Goal: Entertainment & Leisure: Browse casually

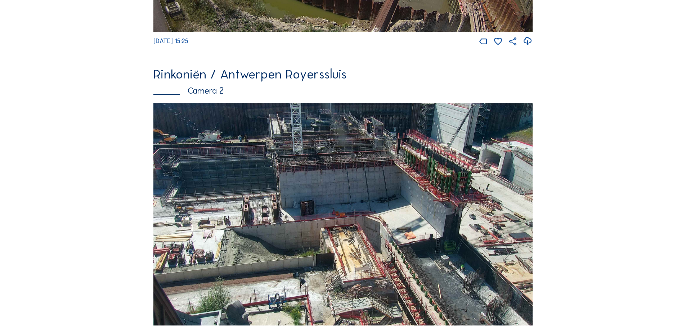
scroll to position [288, 0]
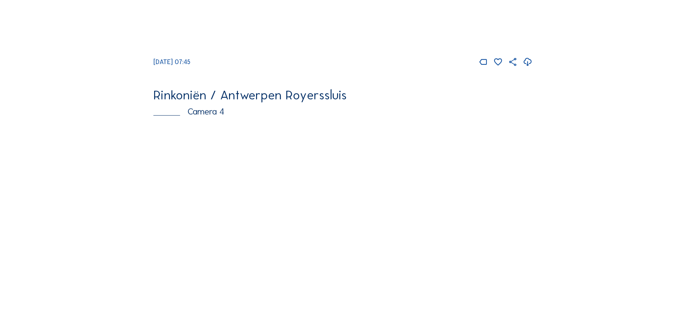
scroll to position [928, 0]
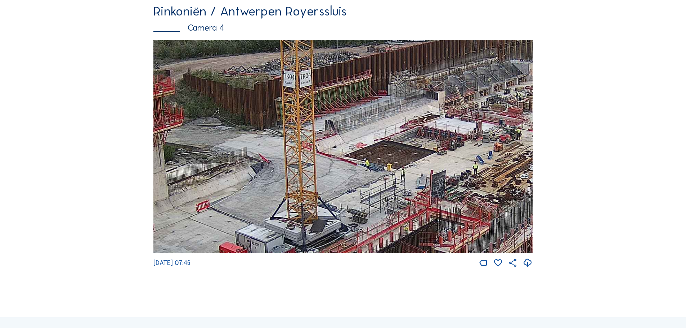
drag, startPoint x: 353, startPoint y: 130, endPoint x: 392, endPoint y: 69, distance: 72.6
click at [392, 69] on img at bounding box center [342, 146] width 379 height 213
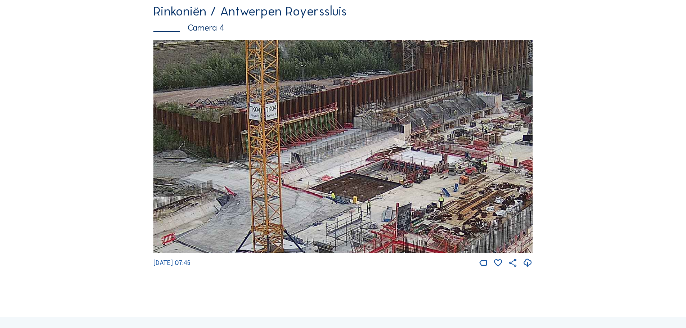
drag, startPoint x: 419, startPoint y: 100, endPoint x: 362, endPoint y: 167, distance: 87.4
click at [362, 167] on img at bounding box center [342, 146] width 379 height 213
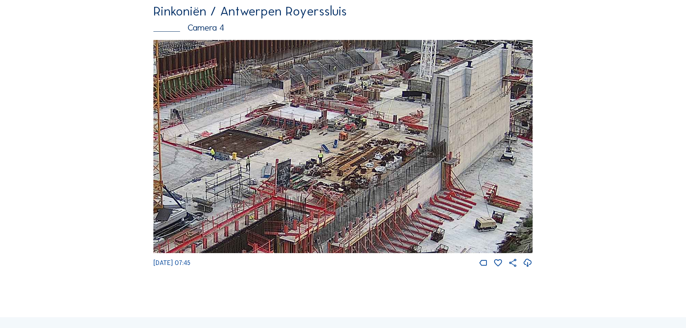
drag, startPoint x: 441, startPoint y: 153, endPoint x: 325, endPoint y: 105, distance: 126.0
click at [325, 105] on img at bounding box center [342, 146] width 379 height 213
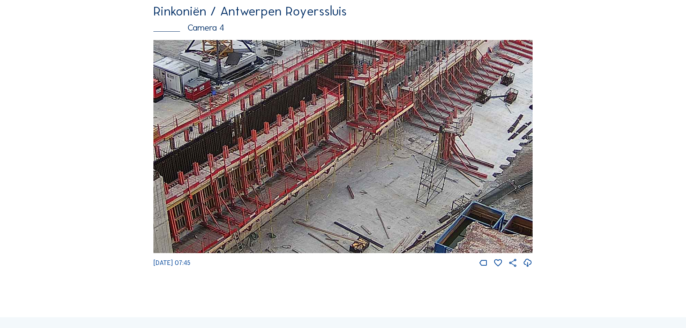
drag, startPoint x: 447, startPoint y: 227, endPoint x: 514, endPoint y: 76, distance: 164.6
click at [514, 76] on img at bounding box center [342, 146] width 379 height 213
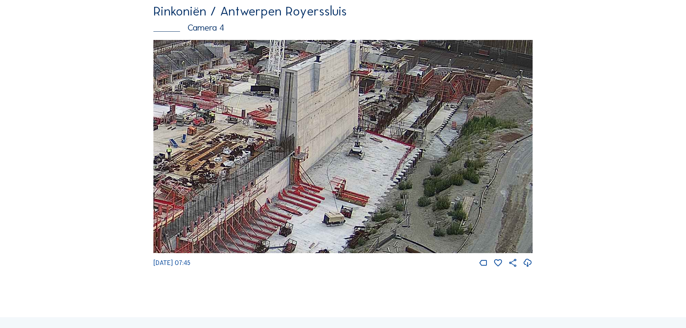
drag, startPoint x: 439, startPoint y: 117, endPoint x: 217, endPoint y: 268, distance: 267.8
click at [217, 268] on div "Tu 12 Aug 2025 07:45" at bounding box center [342, 154] width 379 height 228
drag, startPoint x: 162, startPoint y: 272, endPoint x: 267, endPoint y: 187, distance: 134.7
click at [267, 187] on div "Tu 12 Aug 2025 07:45" at bounding box center [342, 154] width 379 height 228
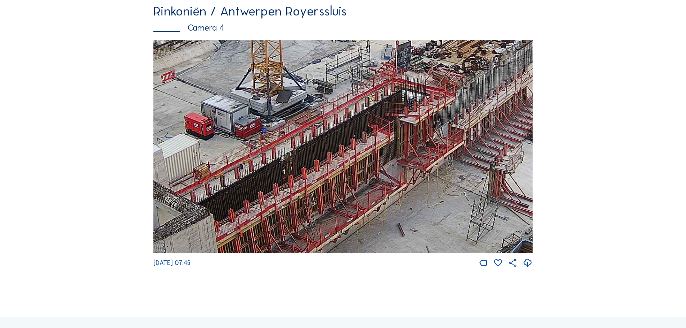
drag, startPoint x: 312, startPoint y: 180, endPoint x: 566, endPoint y: 76, distance: 274.5
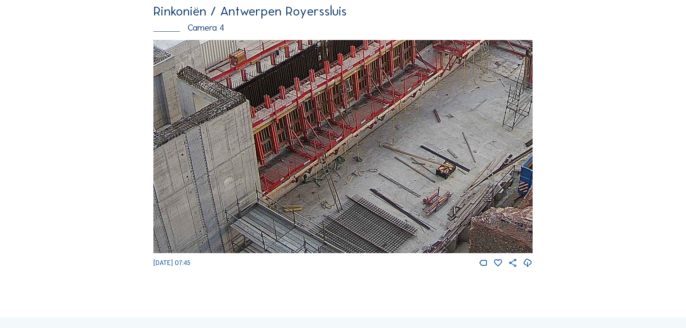
drag, startPoint x: 406, startPoint y: 162, endPoint x: 433, endPoint y: 67, distance: 98.8
click at [433, 67] on img at bounding box center [342, 146] width 379 height 213
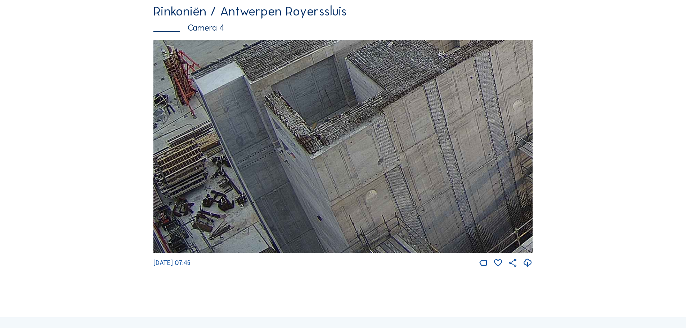
drag, startPoint x: 324, startPoint y: 151, endPoint x: 612, endPoint y: 30, distance: 313.4
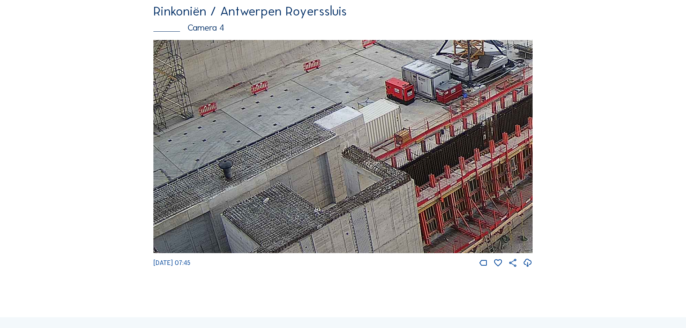
drag, startPoint x: 439, startPoint y: 165, endPoint x: 291, endPoint y: 345, distance: 233.4
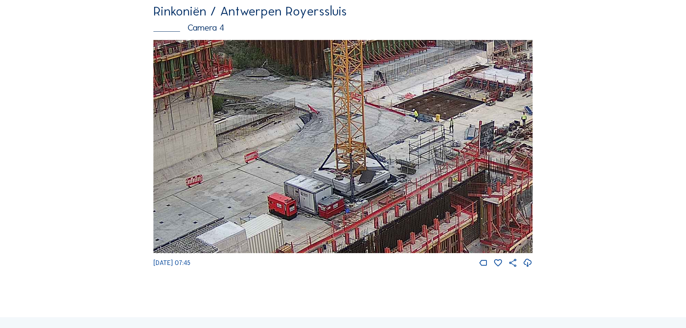
drag, startPoint x: 391, startPoint y: 174, endPoint x: 295, endPoint y: 256, distance: 126.6
click at [294, 253] on img at bounding box center [342, 146] width 379 height 213
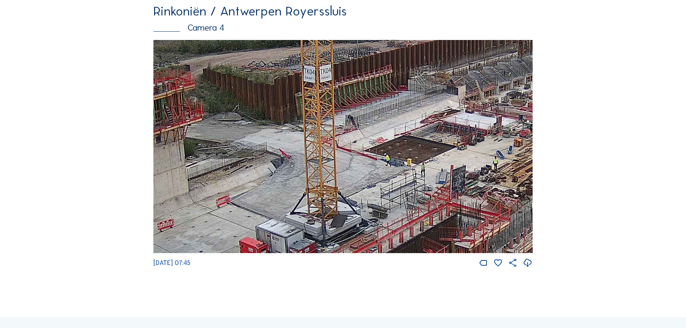
drag, startPoint x: 444, startPoint y: 137, endPoint x: 430, endPoint y: 168, distance: 34.0
click at [431, 169] on img at bounding box center [342, 146] width 379 height 213
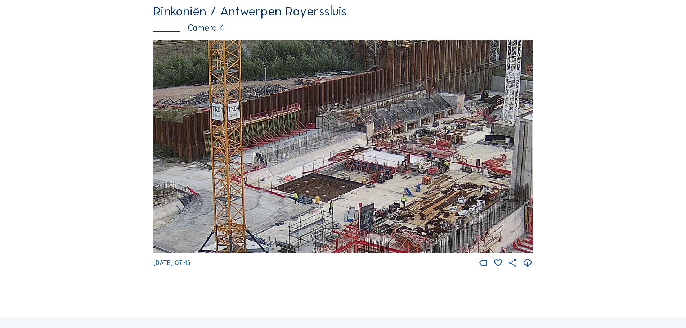
drag, startPoint x: 461, startPoint y: 134, endPoint x: 372, endPoint y: 169, distance: 96.0
click at [372, 169] on img at bounding box center [342, 146] width 379 height 213
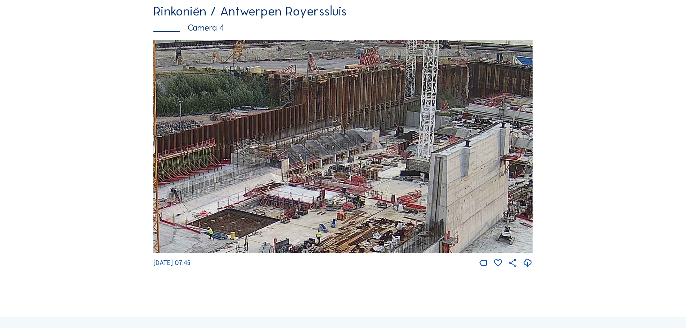
drag, startPoint x: 440, startPoint y: 139, endPoint x: 355, endPoint y: 171, distance: 90.6
click at [356, 171] on img at bounding box center [342, 146] width 379 height 213
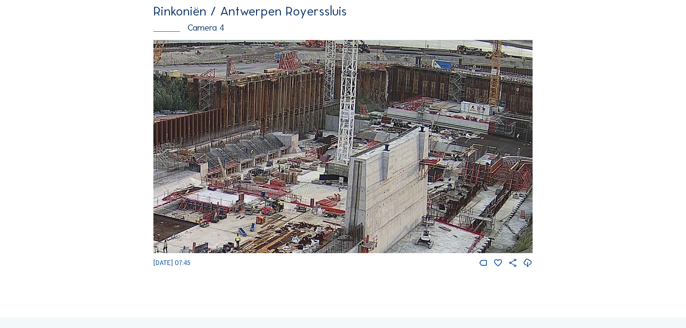
drag, startPoint x: 520, startPoint y: 192, endPoint x: 438, endPoint y: 195, distance: 82.1
click at [438, 196] on img at bounding box center [342, 146] width 379 height 213
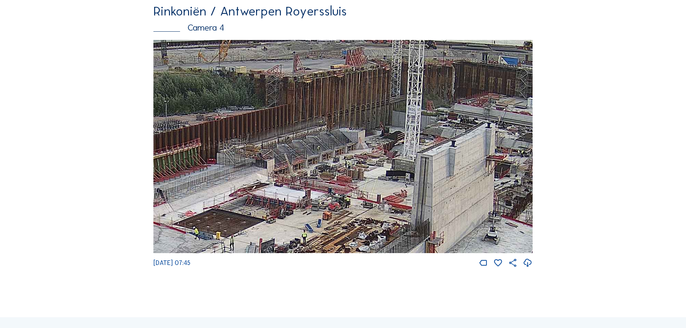
drag, startPoint x: 267, startPoint y: 170, endPoint x: 302, endPoint y: 168, distance: 35.3
click at [302, 168] on img at bounding box center [342, 146] width 379 height 213
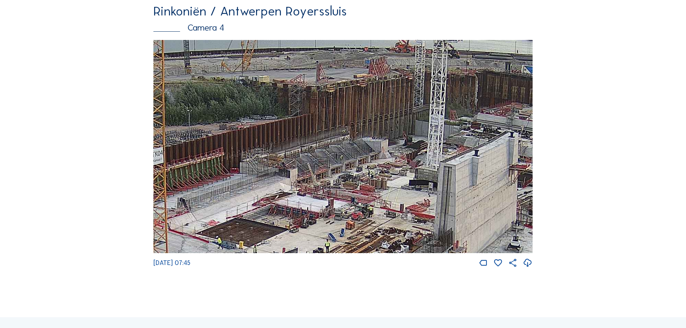
click at [275, 195] on img at bounding box center [342, 146] width 379 height 213
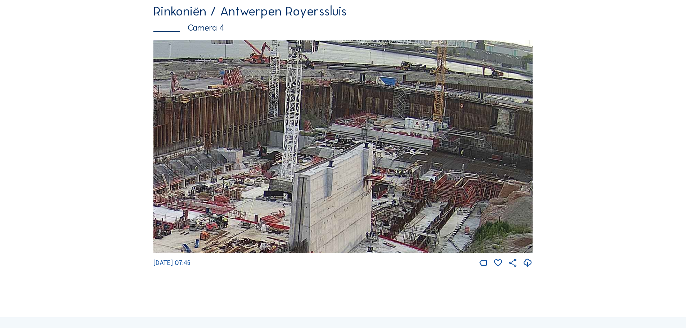
drag, startPoint x: 345, startPoint y: 154, endPoint x: 227, endPoint y: 155, distance: 118.0
click at [227, 155] on img at bounding box center [342, 146] width 379 height 213
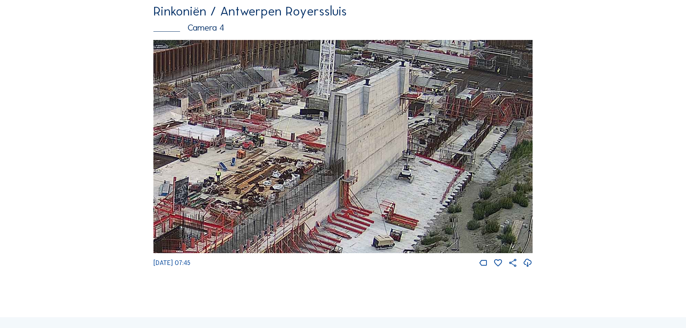
drag, startPoint x: 223, startPoint y: 157, endPoint x: 261, endPoint y: 73, distance: 92.1
click at [261, 73] on img at bounding box center [342, 146] width 379 height 213
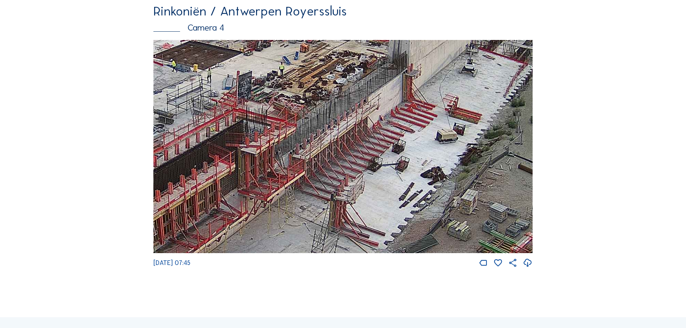
drag, startPoint x: 290, startPoint y: 201, endPoint x: 352, endPoint y: 99, distance: 119.7
click at [352, 97] on img at bounding box center [342, 146] width 379 height 213
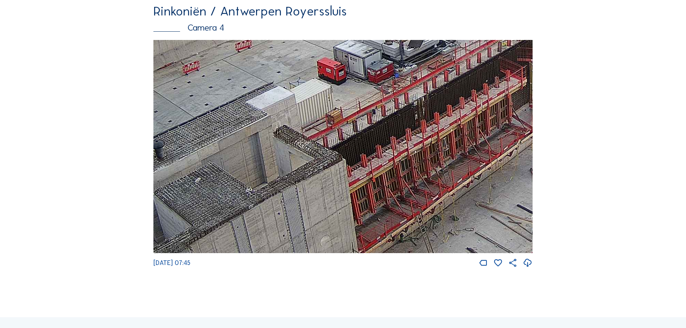
drag, startPoint x: 287, startPoint y: 219, endPoint x: 579, endPoint y: 126, distance: 306.0
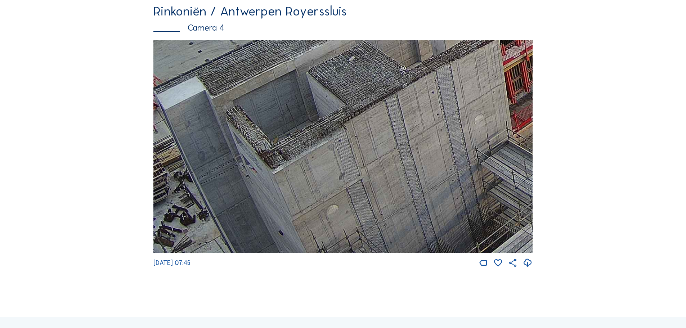
drag, startPoint x: 443, startPoint y: 152, endPoint x: 258, endPoint y: 193, distance: 189.4
click at [505, 121] on img at bounding box center [342, 146] width 379 height 213
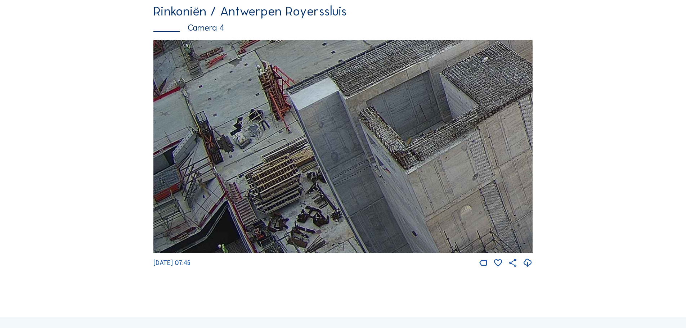
drag, startPoint x: 245, startPoint y: 194, endPoint x: 433, endPoint y: 90, distance: 215.3
click at [433, 90] on img at bounding box center [342, 146] width 379 height 213
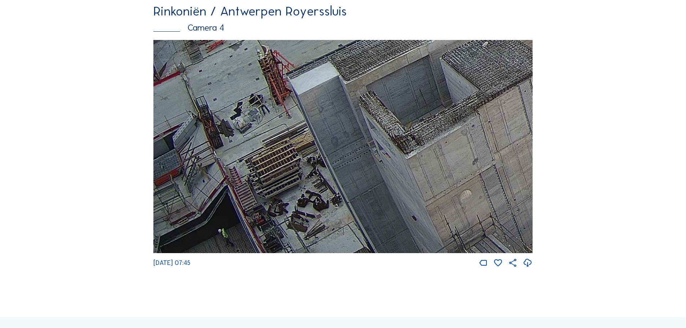
drag, startPoint x: 228, startPoint y: 138, endPoint x: 434, endPoint y: 100, distance: 210.0
click at [434, 100] on img at bounding box center [342, 146] width 379 height 213
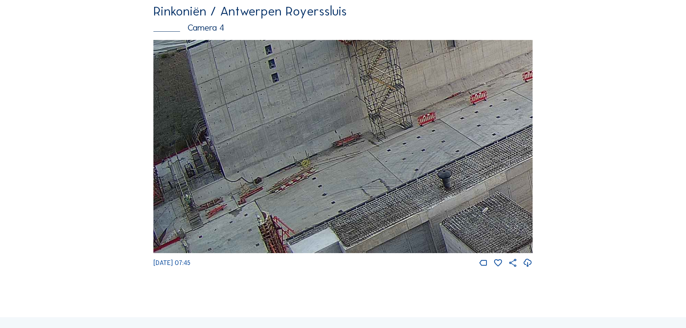
drag, startPoint x: 333, startPoint y: 150, endPoint x: 447, endPoint y: 307, distance: 193.7
drag, startPoint x: 385, startPoint y: 163, endPoint x: 156, endPoint y: 221, distance: 236.5
click at [158, 221] on img at bounding box center [342, 146] width 379 height 213
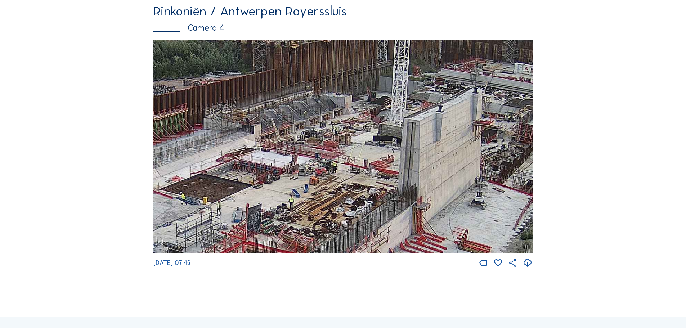
drag, startPoint x: 496, startPoint y: 142, endPoint x: 244, endPoint y: 249, distance: 274.4
click at [154, 268] on div "Tu 12 Aug 2025 07:45" at bounding box center [342, 154] width 379 height 228
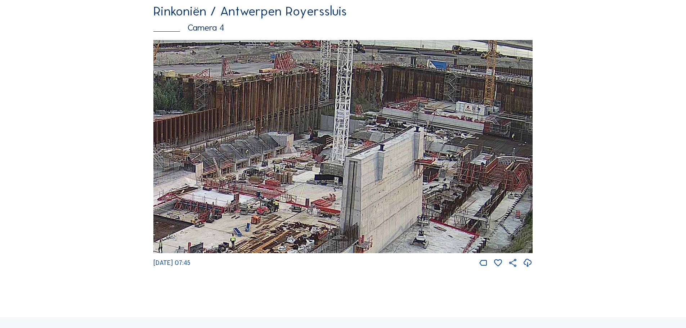
click at [412, 189] on img at bounding box center [342, 146] width 379 height 213
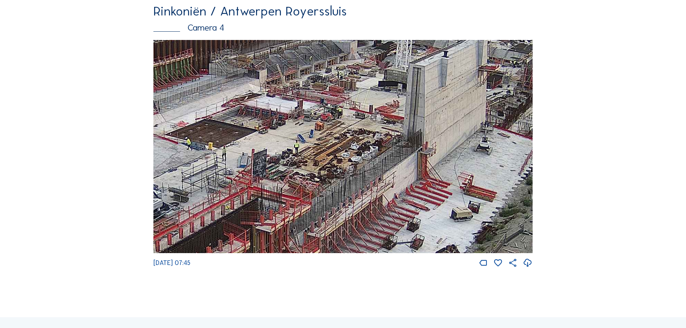
drag, startPoint x: 299, startPoint y: 191, endPoint x: 364, endPoint y: 91, distance: 119.4
click at [364, 91] on img at bounding box center [342, 146] width 379 height 213
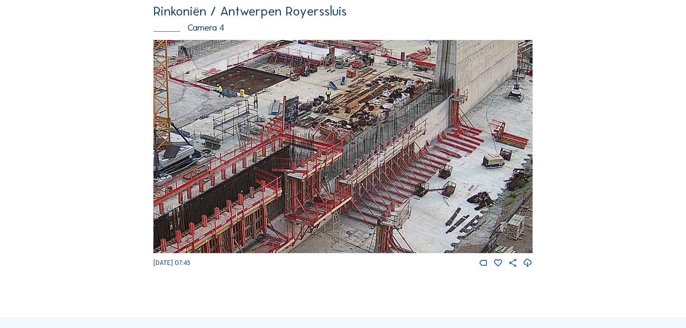
click at [317, 113] on img at bounding box center [342, 146] width 379 height 213
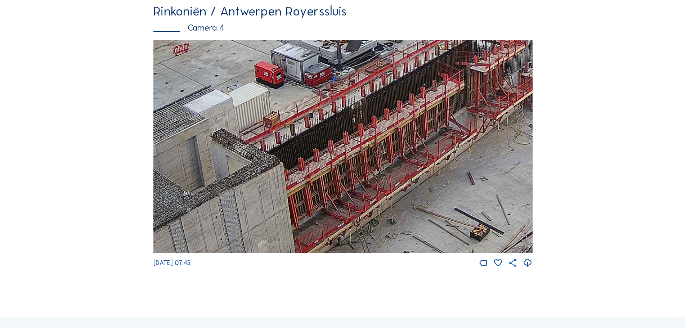
drag, startPoint x: 238, startPoint y: 154, endPoint x: 505, endPoint y: -5, distance: 310.0
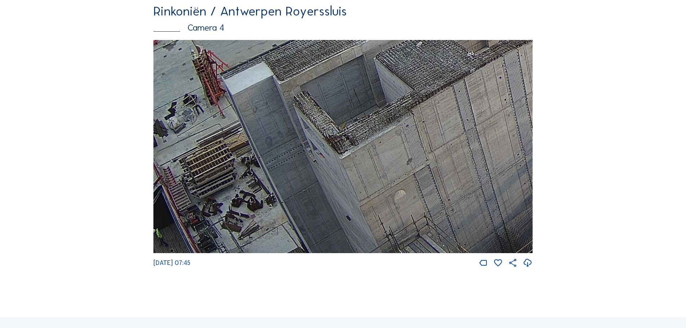
drag, startPoint x: 335, startPoint y: 153, endPoint x: 496, endPoint y: -27, distance: 241.3
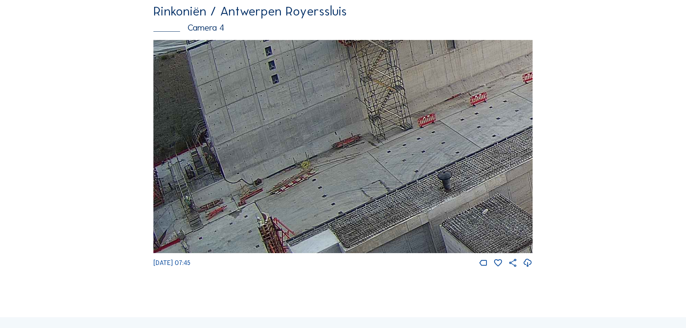
drag, startPoint x: 577, startPoint y: 280, endPoint x: 616, endPoint y: 316, distance: 52.2
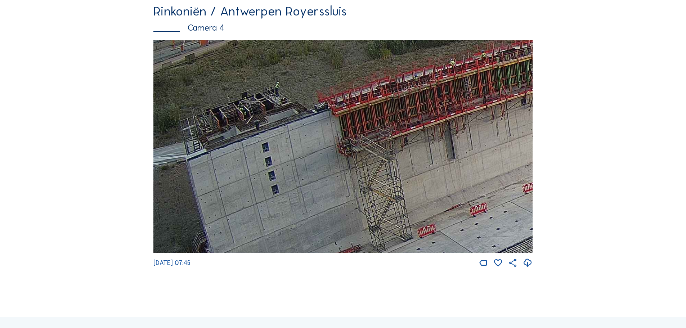
drag, startPoint x: 368, startPoint y: 217, endPoint x: 431, endPoint y: 264, distance: 79.4
click at [431, 264] on div "Tu 12 Aug 2025 07:45" at bounding box center [342, 154] width 379 height 228
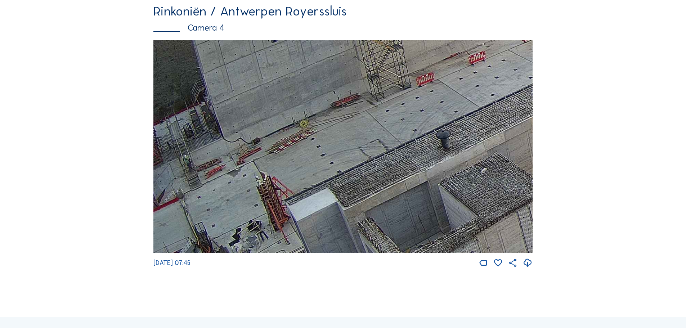
drag, startPoint x: 332, startPoint y: 53, endPoint x: 331, endPoint y: 32, distance: 20.9
click at [331, 32] on div "Rinkoniën / Antwerpen Royerssluis Camera 4 Tu 12 Aug 2025 07:45" at bounding box center [342, 136] width 379 height 263
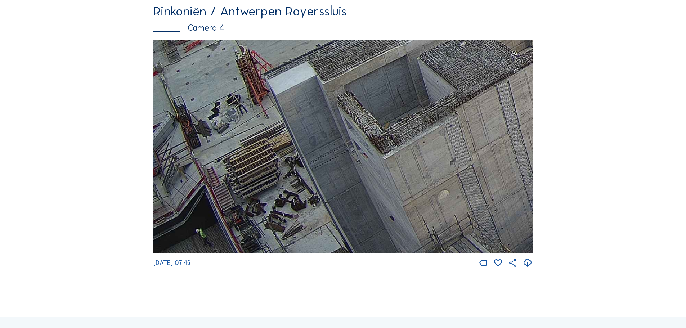
drag, startPoint x: 410, startPoint y: 140, endPoint x: 387, endPoint y: 88, distance: 56.2
click at [387, 90] on img at bounding box center [342, 146] width 379 height 213
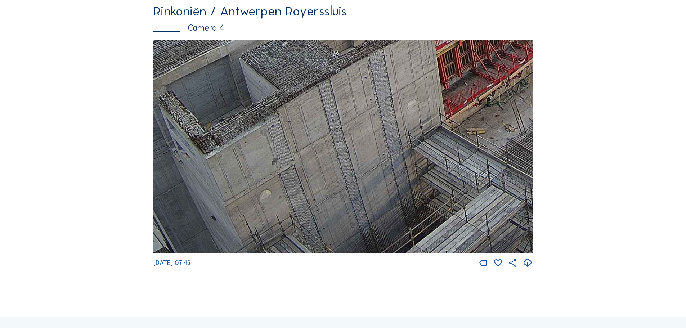
drag, startPoint x: 345, startPoint y: 141, endPoint x: 259, endPoint y: 64, distance: 115.0
click at [259, 68] on img at bounding box center [342, 146] width 379 height 213
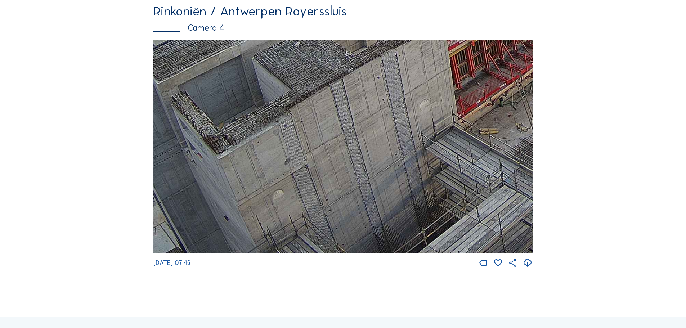
drag, startPoint x: 408, startPoint y: 232, endPoint x: 434, endPoint y: 198, distance: 43.3
click at [434, 198] on img at bounding box center [342, 146] width 379 height 213
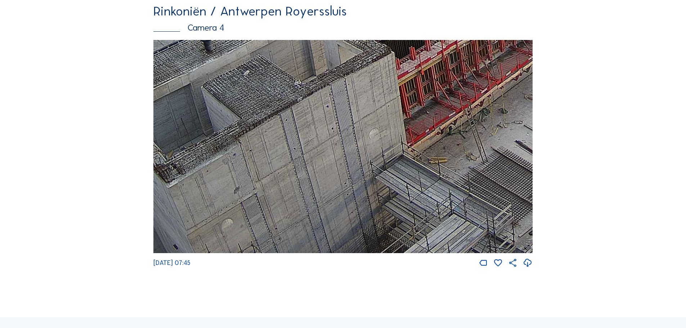
drag, startPoint x: 458, startPoint y: 239, endPoint x: 305, endPoint y: 251, distance: 153.5
click at [305, 251] on img at bounding box center [342, 146] width 379 height 213
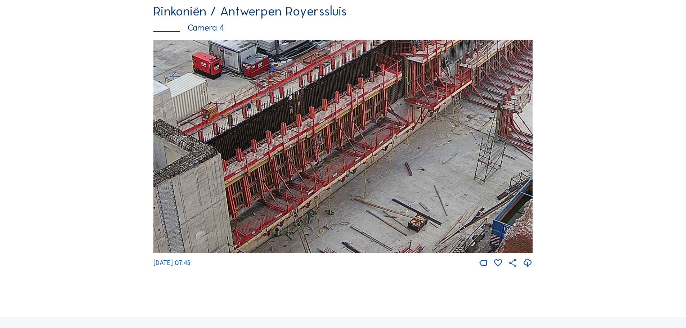
drag, startPoint x: 447, startPoint y: 163, endPoint x: 357, endPoint y: 234, distance: 114.0
click at [357, 236] on img at bounding box center [342, 146] width 379 height 213
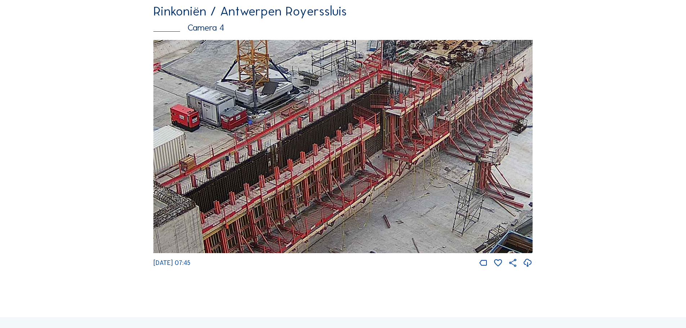
drag, startPoint x: 401, startPoint y: 146, endPoint x: 397, endPoint y: 187, distance: 41.6
click at [397, 187] on img at bounding box center [342, 146] width 379 height 213
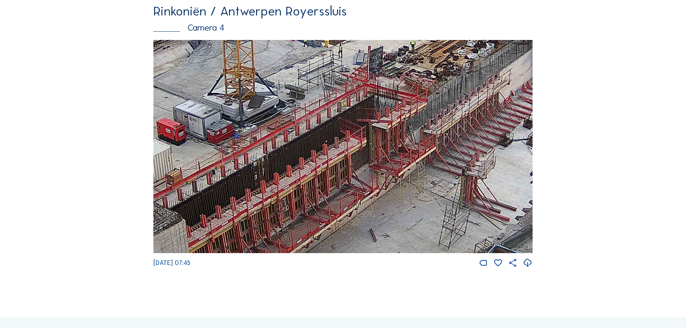
drag, startPoint x: 394, startPoint y: 173, endPoint x: 380, endPoint y: 186, distance: 19.3
click at [380, 186] on img at bounding box center [342, 146] width 379 height 213
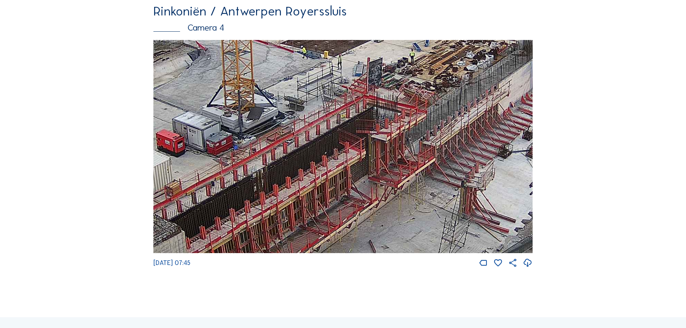
click at [402, 153] on img at bounding box center [342, 146] width 379 height 213
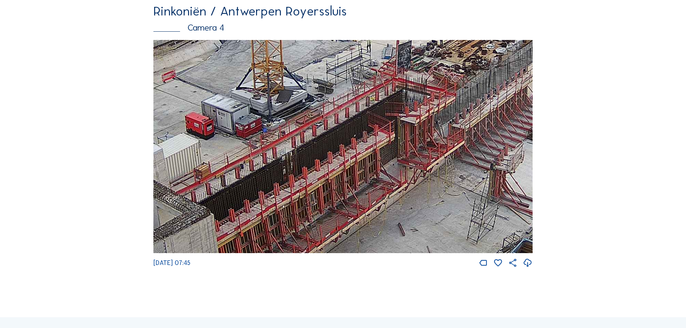
drag, startPoint x: 366, startPoint y: 187, endPoint x: 377, endPoint y: 180, distance: 13.1
click at [377, 180] on img at bounding box center [342, 146] width 379 height 213
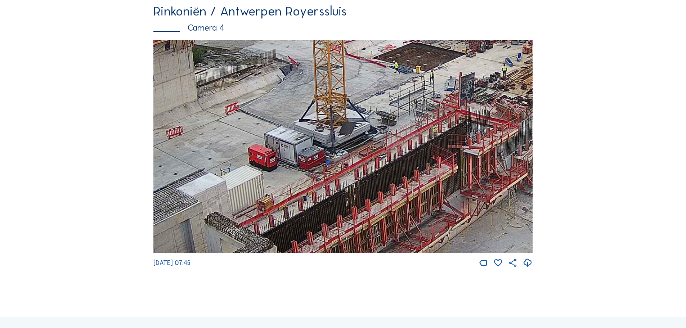
drag, startPoint x: 359, startPoint y: 184, endPoint x: 395, endPoint y: 244, distance: 70.4
click at [395, 244] on img at bounding box center [342, 146] width 379 height 213
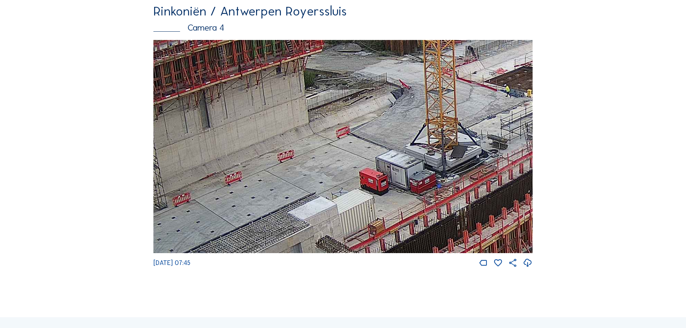
drag, startPoint x: 450, startPoint y: 169, endPoint x: 575, endPoint y: 183, distance: 126.1
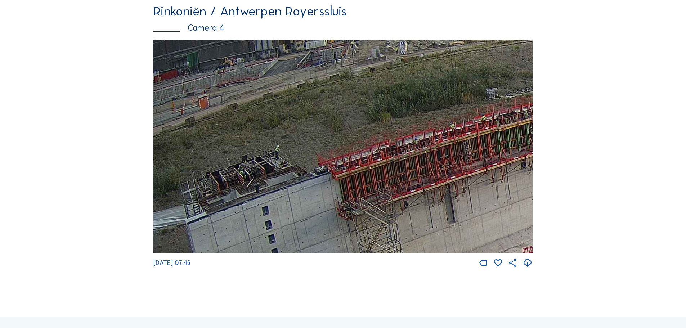
drag, startPoint x: 282, startPoint y: 102, endPoint x: 518, endPoint y: 193, distance: 252.5
click at [518, 193] on img at bounding box center [342, 146] width 379 height 213
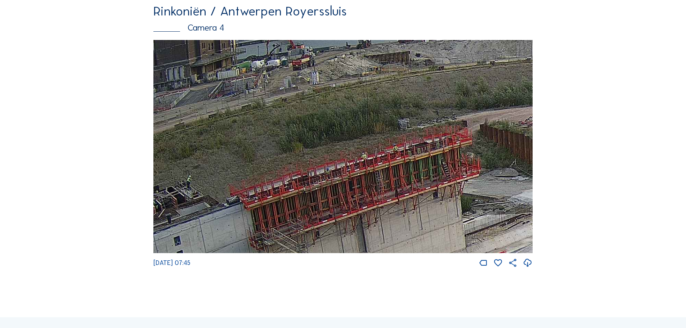
drag, startPoint x: 466, startPoint y: 161, endPoint x: 263, endPoint y: 164, distance: 202.6
click at [374, 188] on img at bounding box center [342, 146] width 379 height 213
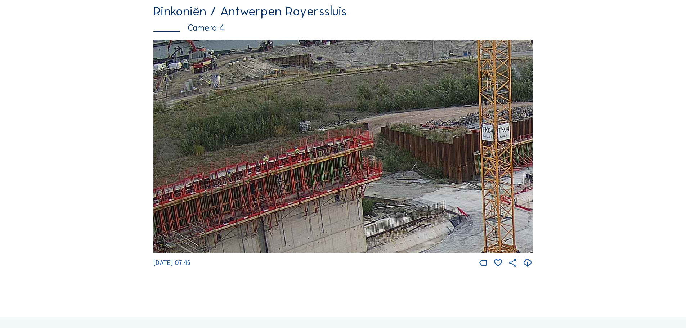
drag, startPoint x: 388, startPoint y: 175, endPoint x: 345, endPoint y: 164, distance: 43.4
click at [345, 164] on img at bounding box center [342, 146] width 379 height 213
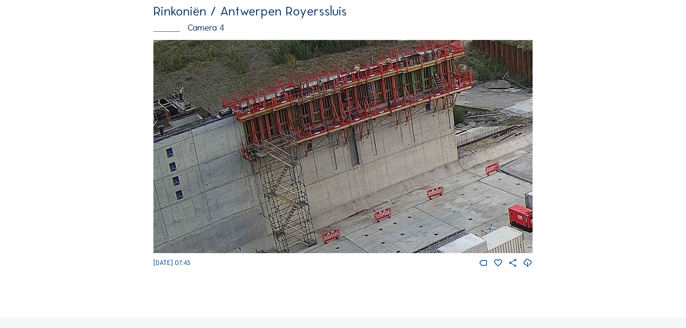
drag, startPoint x: 328, startPoint y: 221, endPoint x: 419, endPoint y: 130, distance: 128.8
click at [419, 130] on img at bounding box center [342, 146] width 379 height 213
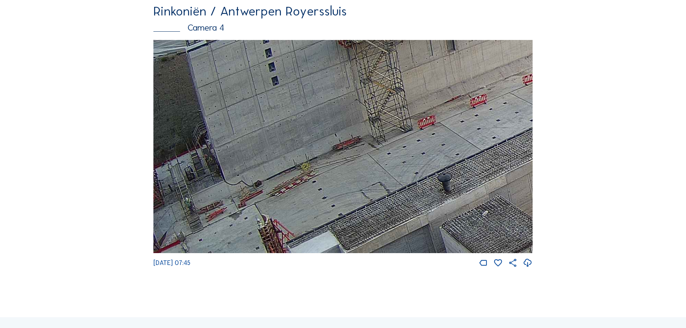
drag, startPoint x: 268, startPoint y: 182, endPoint x: 500, endPoint y: 72, distance: 256.4
click at [500, 72] on img at bounding box center [342, 146] width 379 height 213
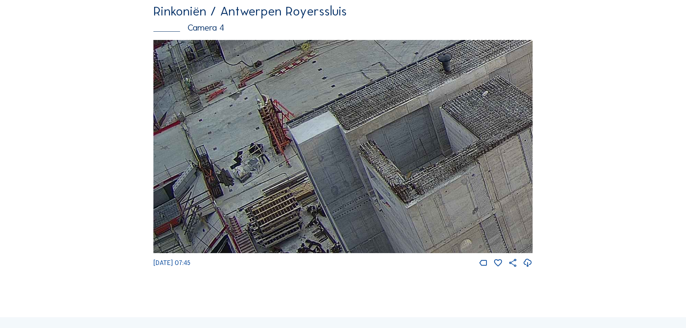
drag, startPoint x: 325, startPoint y: 191, endPoint x: 435, endPoint y: 72, distance: 162.7
click at [435, 72] on img at bounding box center [342, 146] width 379 height 213
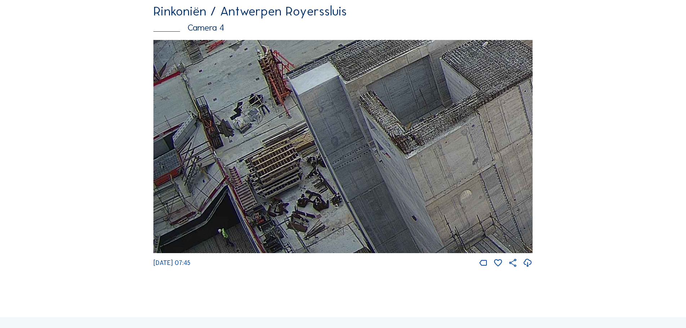
drag, startPoint x: 289, startPoint y: 190, endPoint x: 319, endPoint y: 126, distance: 71.5
click at [319, 126] on img at bounding box center [342, 146] width 379 height 213
drag, startPoint x: 258, startPoint y: 195, endPoint x: 312, endPoint y: 190, distance: 54.2
click at [312, 190] on img at bounding box center [342, 146] width 379 height 213
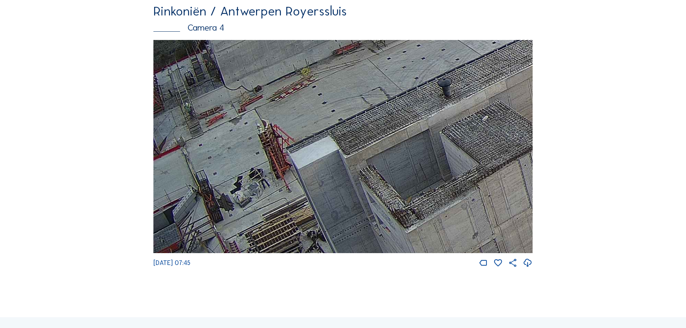
drag, startPoint x: 339, startPoint y: 139, endPoint x: 396, endPoint y: 211, distance: 92.2
click at [396, 211] on img at bounding box center [342, 146] width 379 height 213
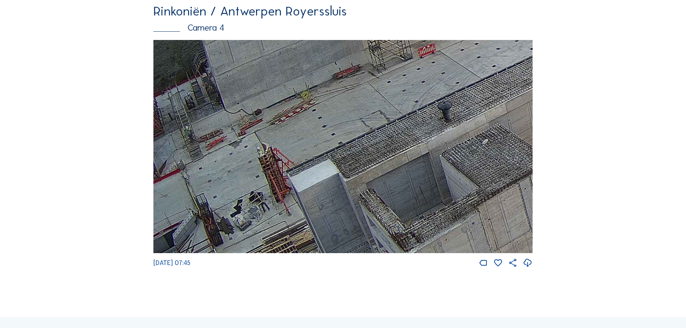
drag, startPoint x: 313, startPoint y: 190, endPoint x: 341, endPoint y: 213, distance: 37.1
click at [341, 213] on img at bounding box center [342, 146] width 379 height 213
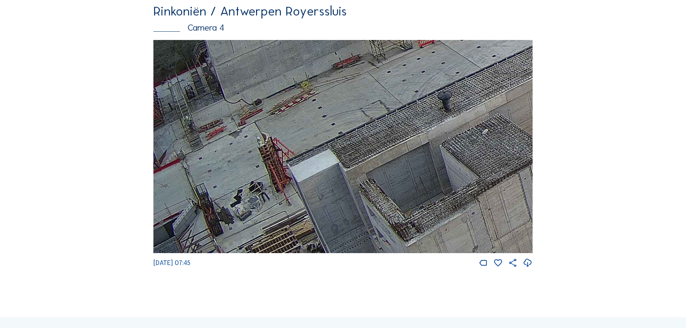
drag, startPoint x: 202, startPoint y: 139, endPoint x: 366, endPoint y: 128, distance: 164.4
click at [366, 128] on img at bounding box center [342, 146] width 379 height 213
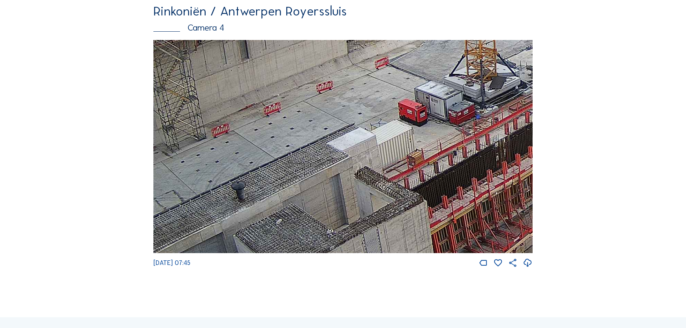
drag, startPoint x: 356, startPoint y: 129, endPoint x: 167, endPoint y: 190, distance: 198.1
click at [153, 217] on img at bounding box center [342, 146] width 379 height 213
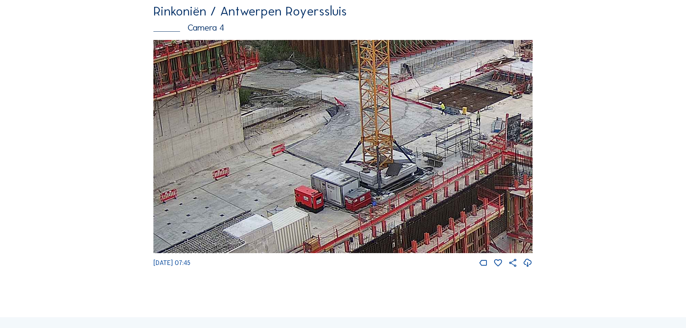
drag, startPoint x: 400, startPoint y: 158, endPoint x: 286, endPoint y: 236, distance: 137.9
click at [289, 250] on img at bounding box center [342, 146] width 379 height 213
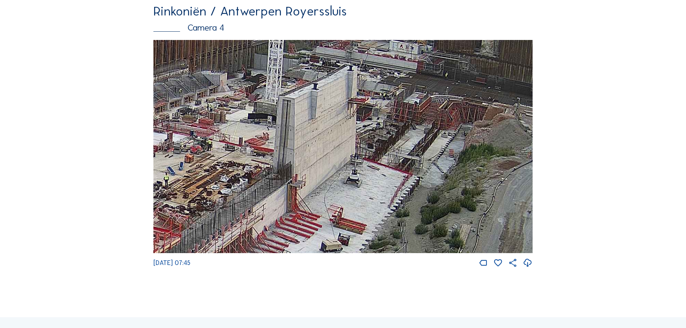
drag, startPoint x: 406, startPoint y: 172, endPoint x: 32, endPoint y: 233, distance: 379.2
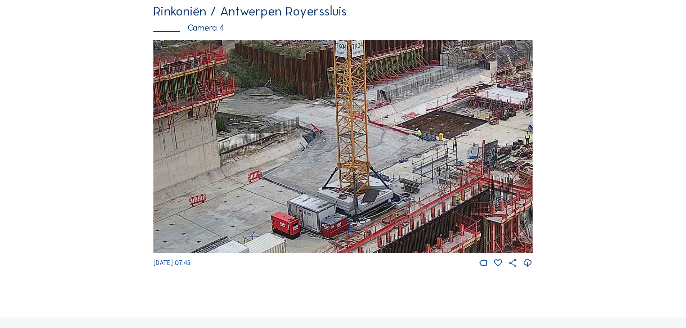
drag, startPoint x: 248, startPoint y: 176, endPoint x: 646, endPoint y: 112, distance: 402.7
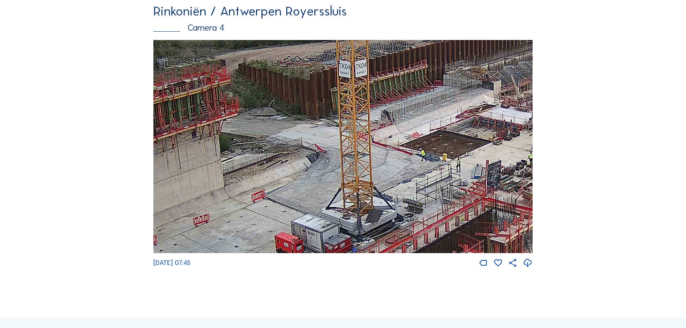
drag, startPoint x: 421, startPoint y: 161, endPoint x: 392, endPoint y: 196, distance: 45.2
click at [392, 196] on img at bounding box center [342, 146] width 379 height 213
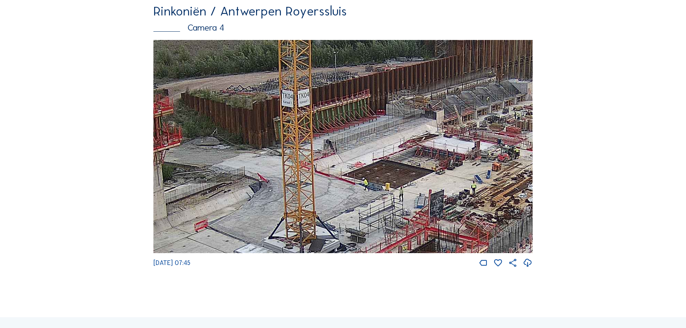
drag, startPoint x: 416, startPoint y: 172, endPoint x: 359, endPoint y: 202, distance: 64.7
click at [359, 202] on img at bounding box center [342, 146] width 379 height 213
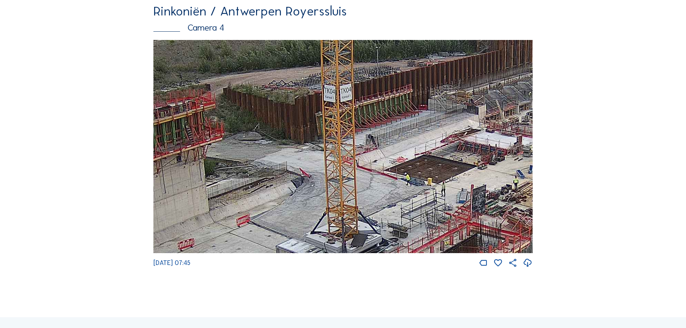
drag, startPoint x: 257, startPoint y: 204, endPoint x: 300, endPoint y: 199, distance: 42.8
click at [300, 199] on img at bounding box center [342, 146] width 379 height 213
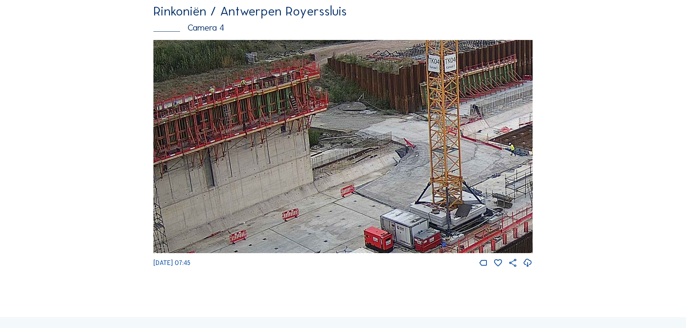
drag, startPoint x: 293, startPoint y: 211, endPoint x: 398, endPoint y: 181, distance: 108.5
click at [398, 181] on img at bounding box center [342, 146] width 379 height 213
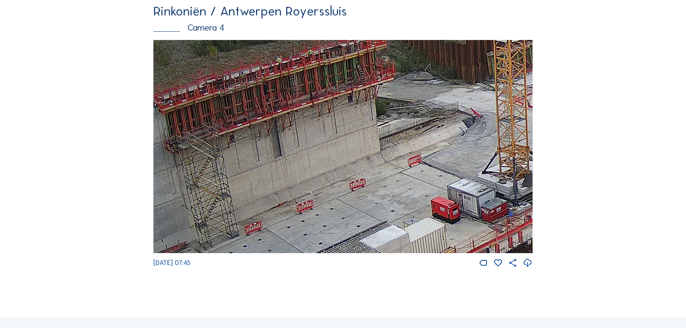
drag, startPoint x: 277, startPoint y: 209, endPoint x: 344, endPoint y: 179, distance: 73.4
click at [344, 179] on img at bounding box center [342, 146] width 379 height 213
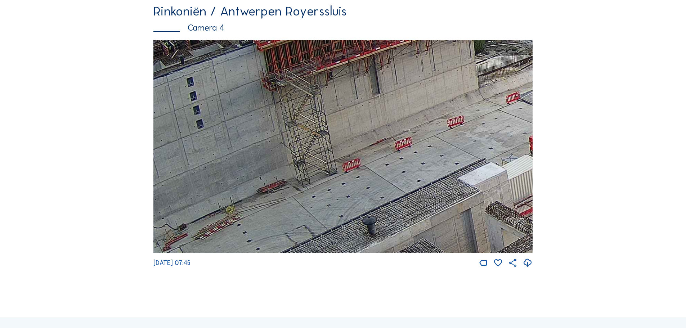
drag, startPoint x: 273, startPoint y: 211, endPoint x: 265, endPoint y: 198, distance: 14.9
click at [370, 149] on img at bounding box center [342, 146] width 379 height 213
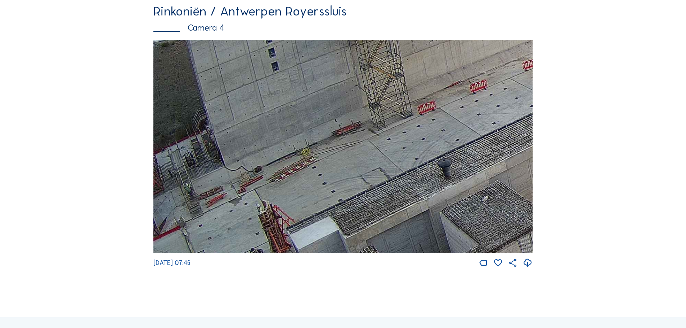
drag, startPoint x: 229, startPoint y: 214, endPoint x: 352, endPoint y: 158, distance: 135.1
click at [352, 158] on img at bounding box center [342, 146] width 379 height 213
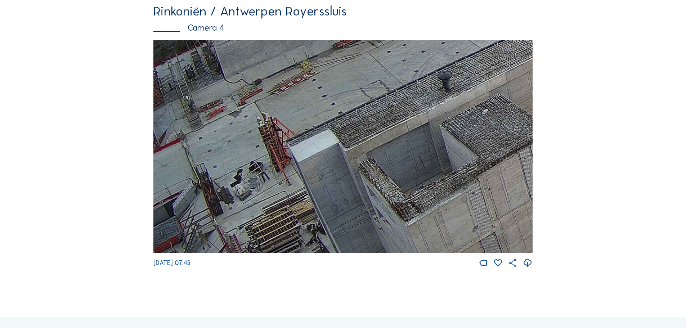
drag, startPoint x: 299, startPoint y: 217, endPoint x: 347, endPoint y: 128, distance: 100.3
click at [347, 128] on img at bounding box center [342, 146] width 379 height 213
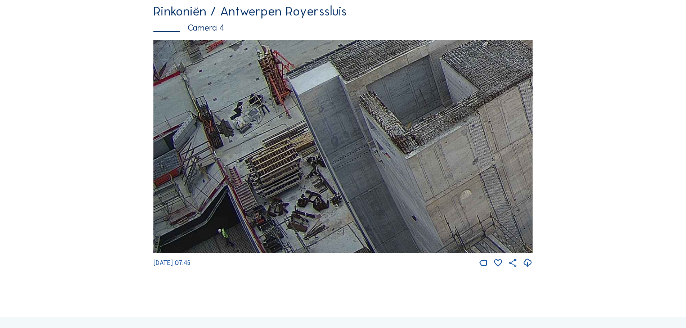
drag, startPoint x: 325, startPoint y: 216, endPoint x: 341, endPoint y: 126, distance: 91.4
click at [341, 126] on img at bounding box center [342, 146] width 379 height 213
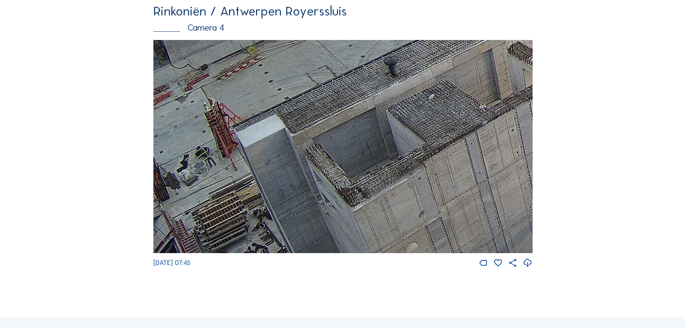
drag, startPoint x: 361, startPoint y: 170, endPoint x: 308, endPoint y: 222, distance: 74.8
click at [308, 222] on img at bounding box center [342, 146] width 379 height 213
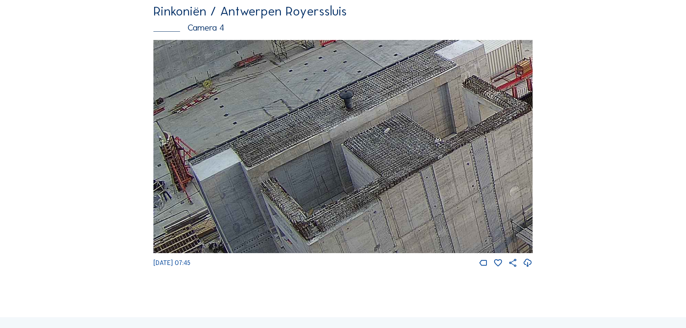
drag, startPoint x: 396, startPoint y: 194, endPoint x: 382, endPoint y: 200, distance: 15.3
click at [382, 200] on img at bounding box center [342, 146] width 379 height 213
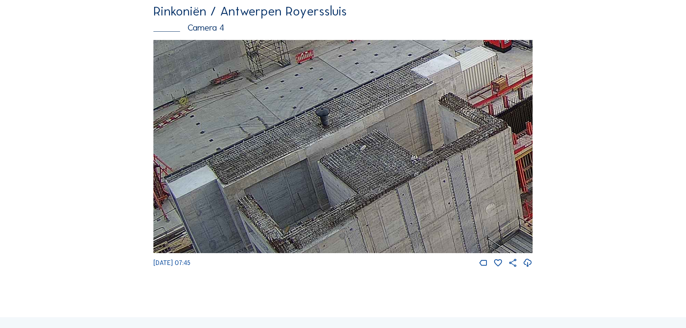
drag, startPoint x: 467, startPoint y: 104, endPoint x: 448, endPoint y: 119, distance: 24.6
click at [448, 119] on img at bounding box center [342, 146] width 379 height 213
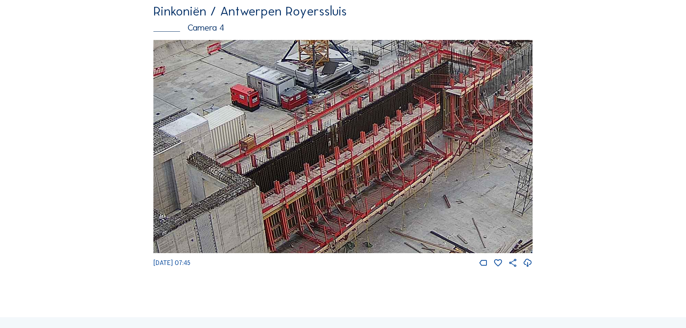
drag, startPoint x: 453, startPoint y: 109, endPoint x: 202, endPoint y: 168, distance: 258.7
click at [202, 168] on img at bounding box center [342, 146] width 379 height 213
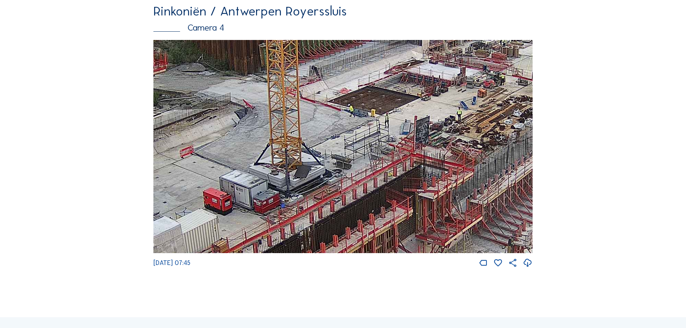
drag, startPoint x: 417, startPoint y: 121, endPoint x: 390, endPoint y: 225, distance: 107.2
click at [390, 225] on img at bounding box center [342, 146] width 379 height 213
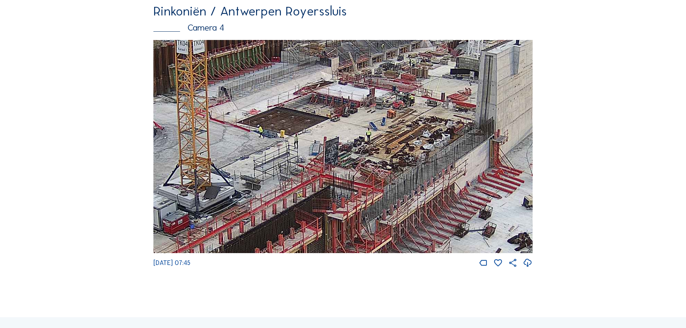
drag, startPoint x: 437, startPoint y: 111, endPoint x: 347, endPoint y: 132, distance: 93.1
click at [347, 132] on img at bounding box center [342, 146] width 379 height 213
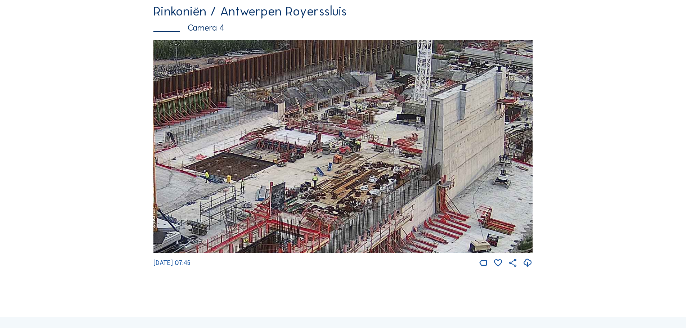
drag, startPoint x: 411, startPoint y: 107, endPoint x: 358, endPoint y: 148, distance: 65.9
click at [358, 148] on img at bounding box center [342, 146] width 379 height 213
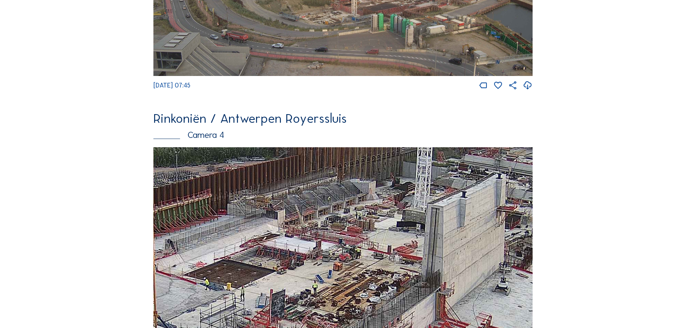
scroll to position [0, 0]
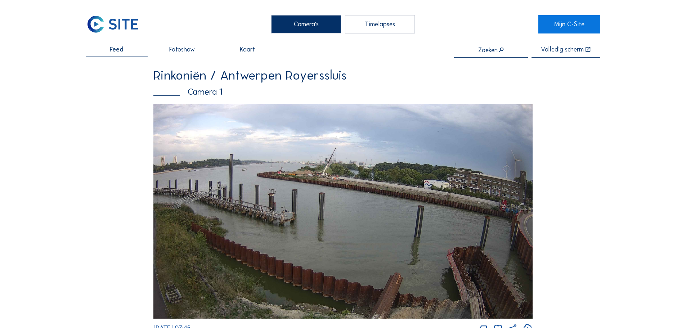
click at [115, 23] on img at bounding box center [113, 24] width 54 height 18
click at [130, 20] on img at bounding box center [113, 24] width 54 height 18
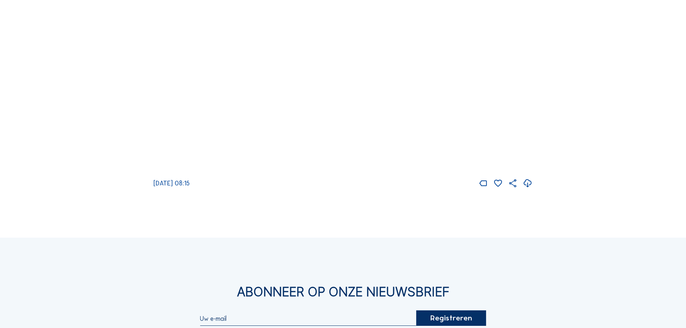
scroll to position [864, 0]
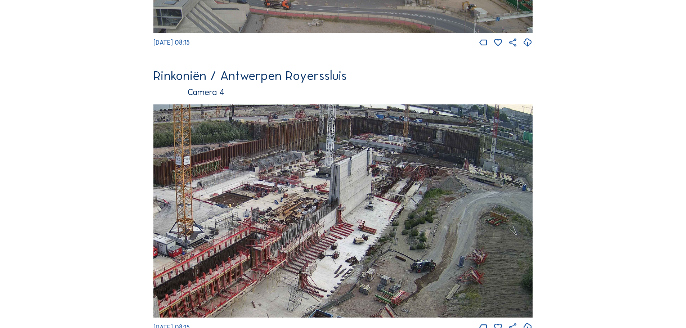
drag, startPoint x: 478, startPoint y: 222, endPoint x: 315, endPoint y: 235, distance: 163.5
click at [315, 235] on img at bounding box center [342, 210] width 379 height 213
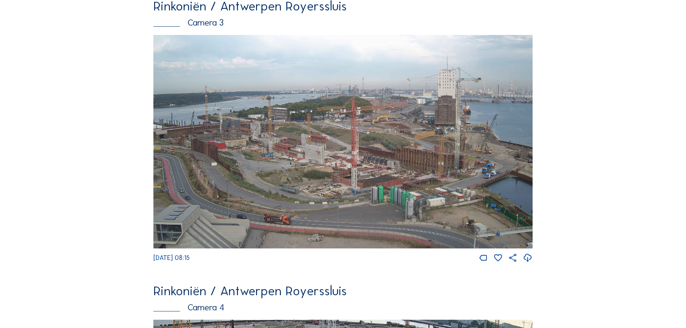
scroll to position [648, 0]
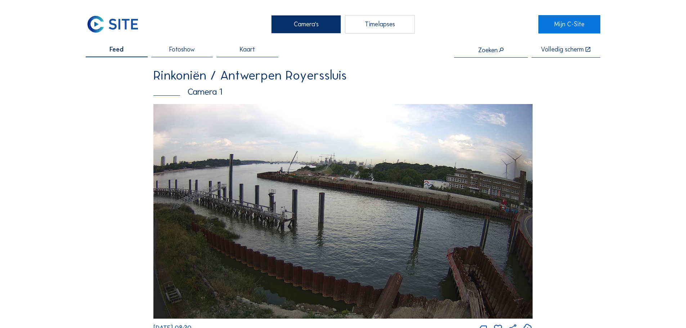
click at [119, 27] on img at bounding box center [113, 24] width 54 height 18
click at [128, 25] on img at bounding box center [113, 24] width 54 height 18
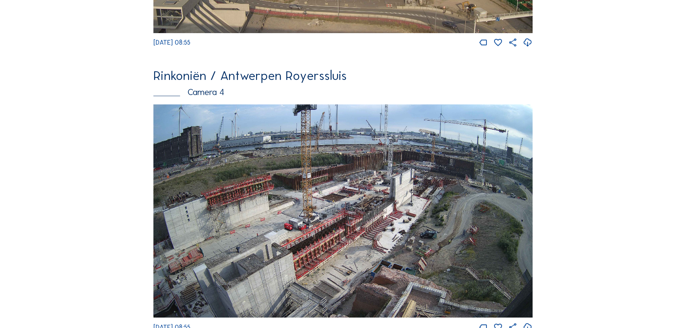
scroll to position [936, 0]
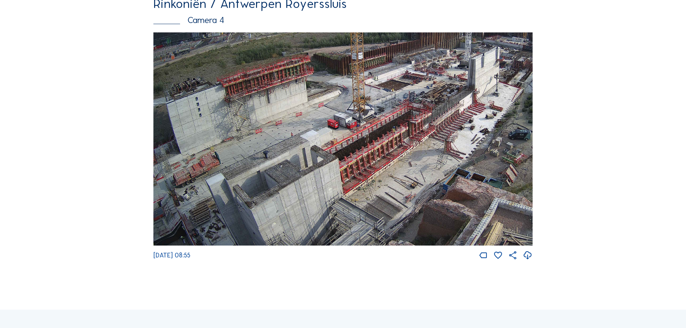
drag, startPoint x: 242, startPoint y: 214, endPoint x: 354, endPoint y: 172, distance: 119.4
click at [354, 172] on img at bounding box center [342, 138] width 379 height 213
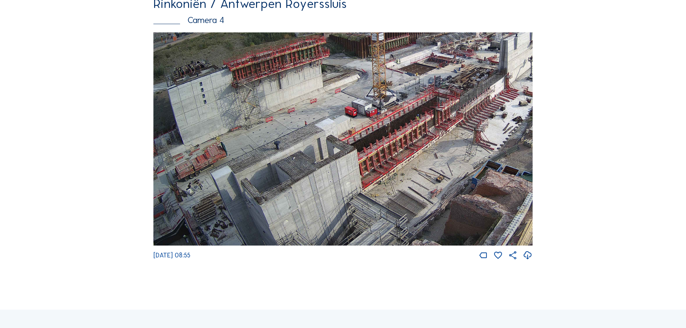
drag, startPoint x: 249, startPoint y: 200, endPoint x: 301, endPoint y: 176, distance: 57.0
click at [301, 176] on img at bounding box center [342, 138] width 379 height 213
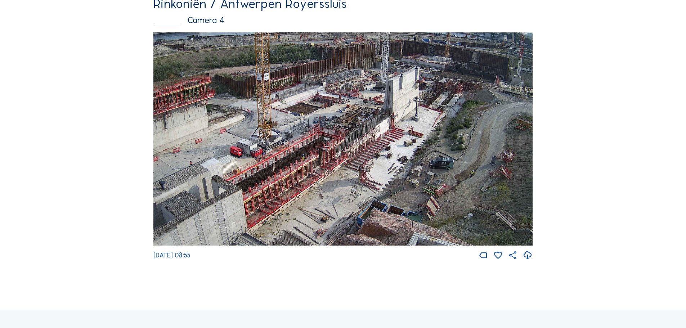
drag, startPoint x: 452, startPoint y: 141, endPoint x: 338, endPoint y: 181, distance: 121.5
click at [338, 181] on img at bounding box center [342, 138] width 379 height 213
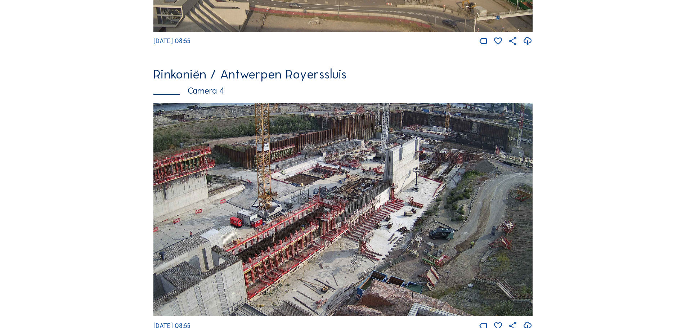
scroll to position [864, 0]
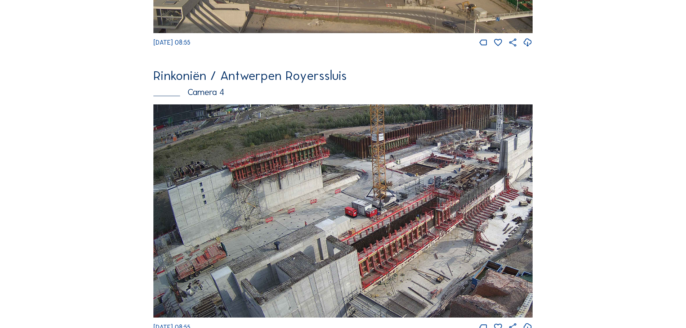
drag, startPoint x: 333, startPoint y: 244, endPoint x: 506, endPoint y: 208, distance: 176.5
click at [506, 208] on img at bounding box center [342, 210] width 379 height 213
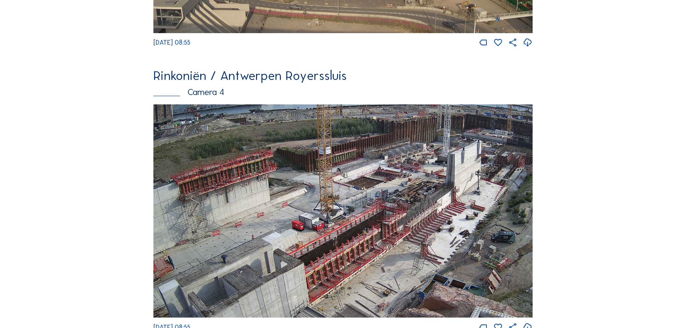
drag, startPoint x: 428, startPoint y: 221, endPoint x: 398, endPoint y: 226, distance: 30.8
click at [398, 226] on img at bounding box center [342, 210] width 379 height 213
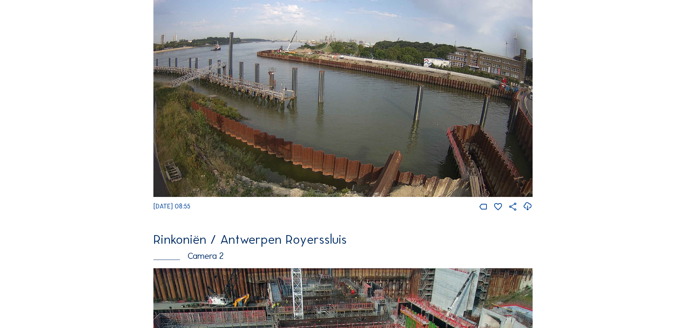
scroll to position [0, 0]
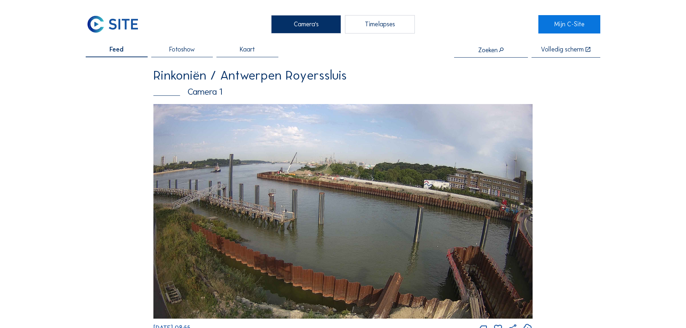
click at [124, 22] on img at bounding box center [113, 24] width 54 height 18
